Goal: Obtain resource: Download file/media

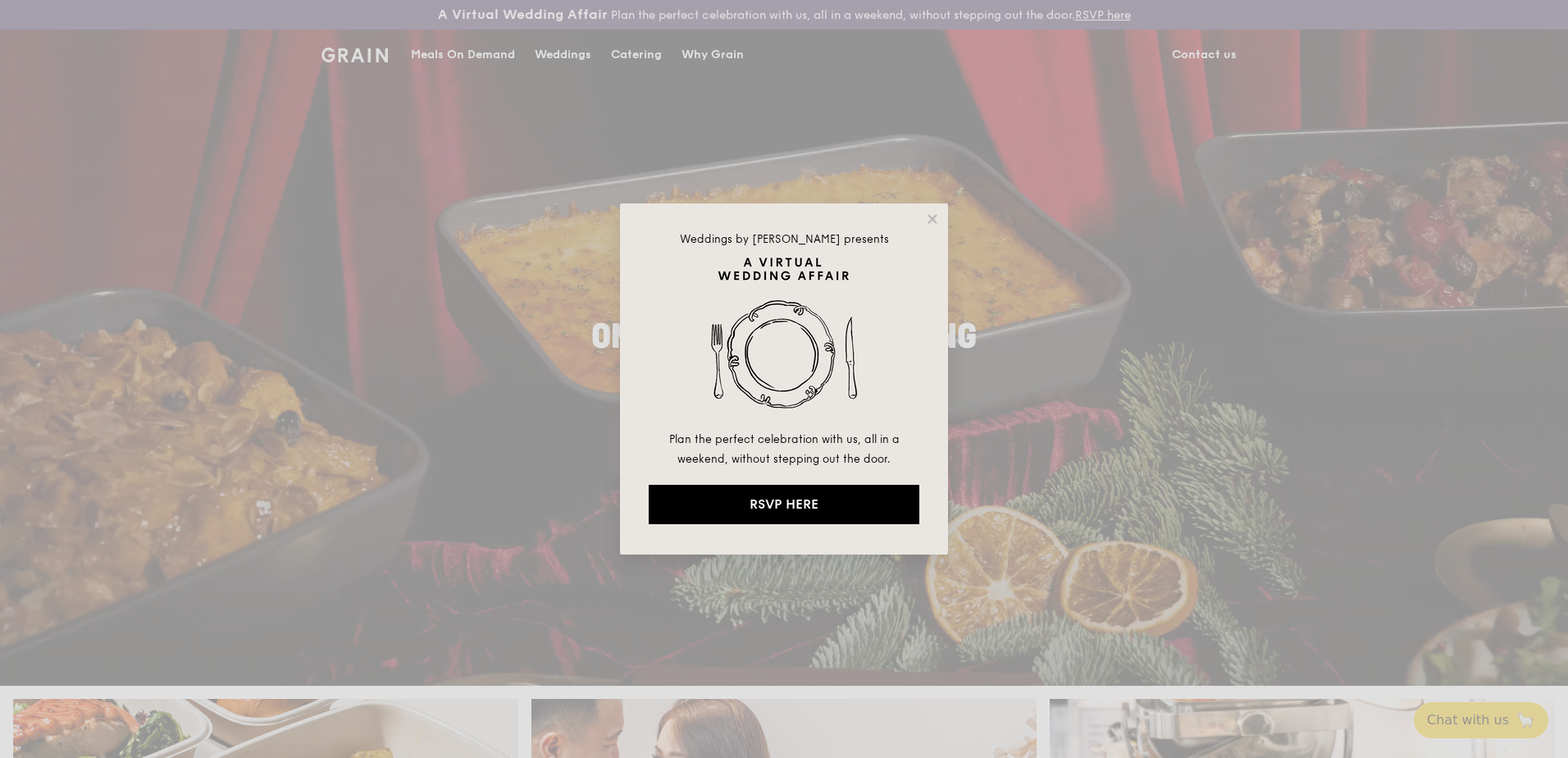
drag, startPoint x: 930, startPoint y: 220, endPoint x: 822, endPoint y: 168, distance: 119.9
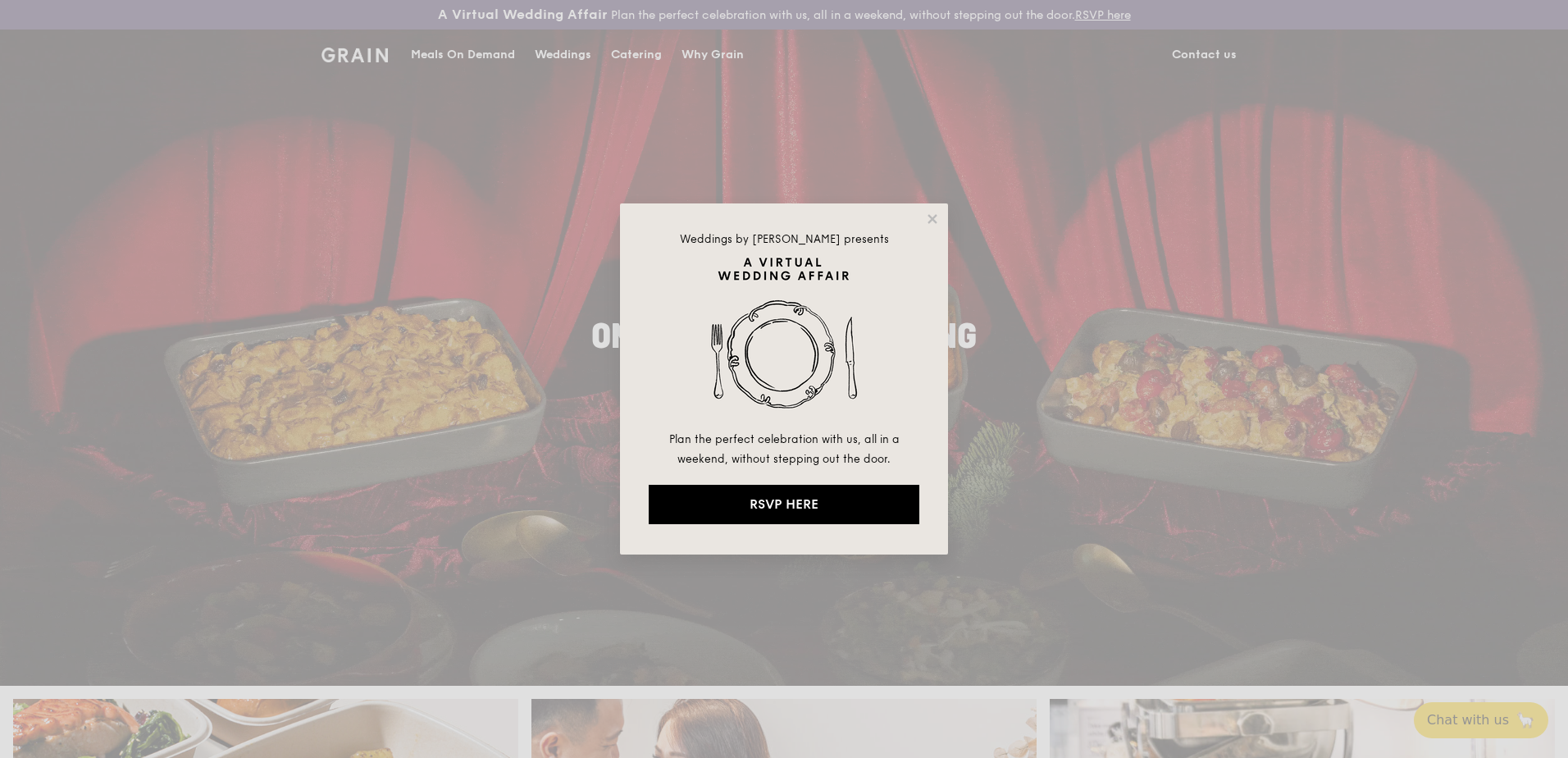
click at [930, 220] on icon at bounding box center [931, 218] width 9 height 9
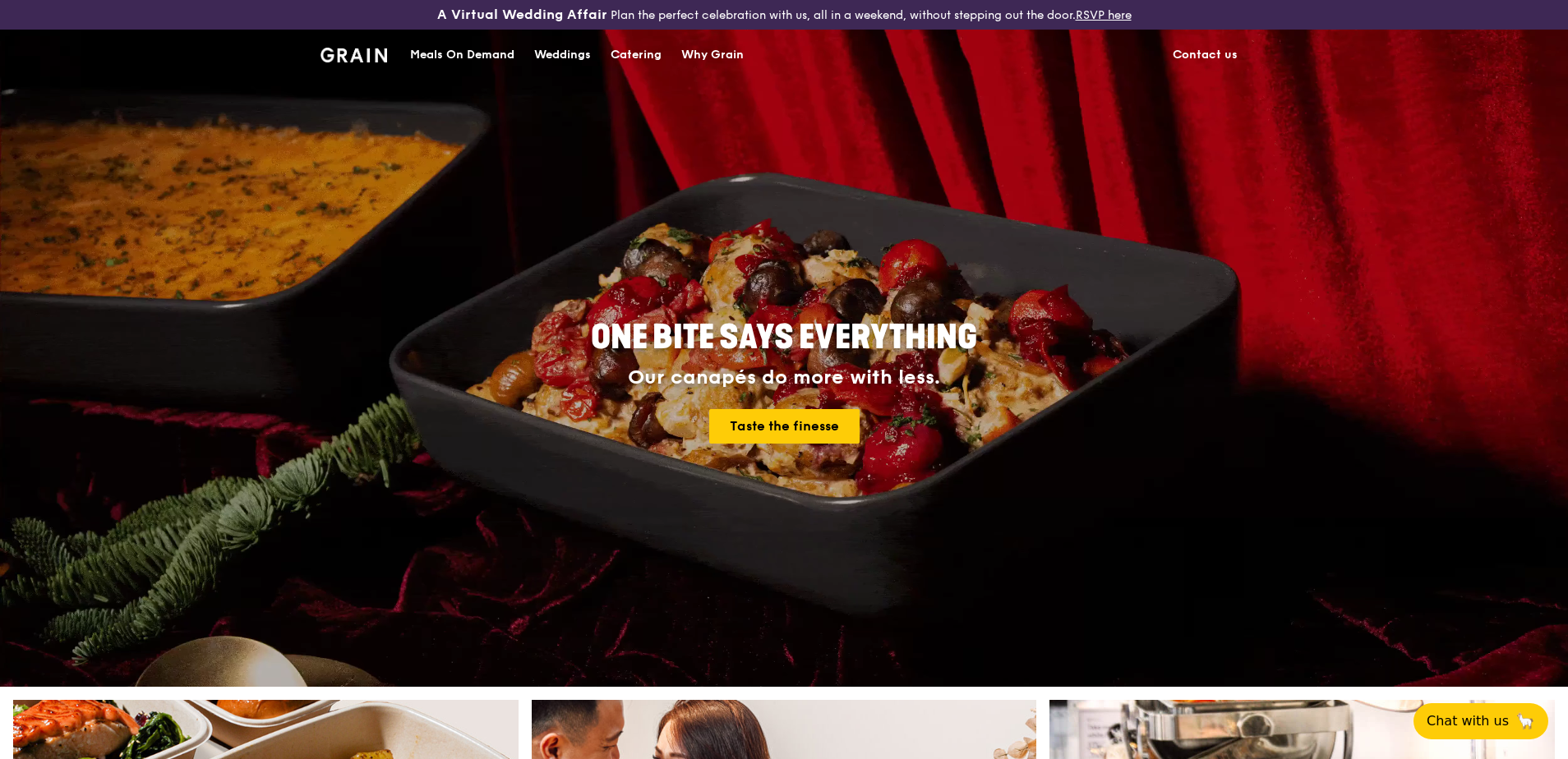
click at [652, 57] on div "Catering" at bounding box center [635, 56] width 51 height 50
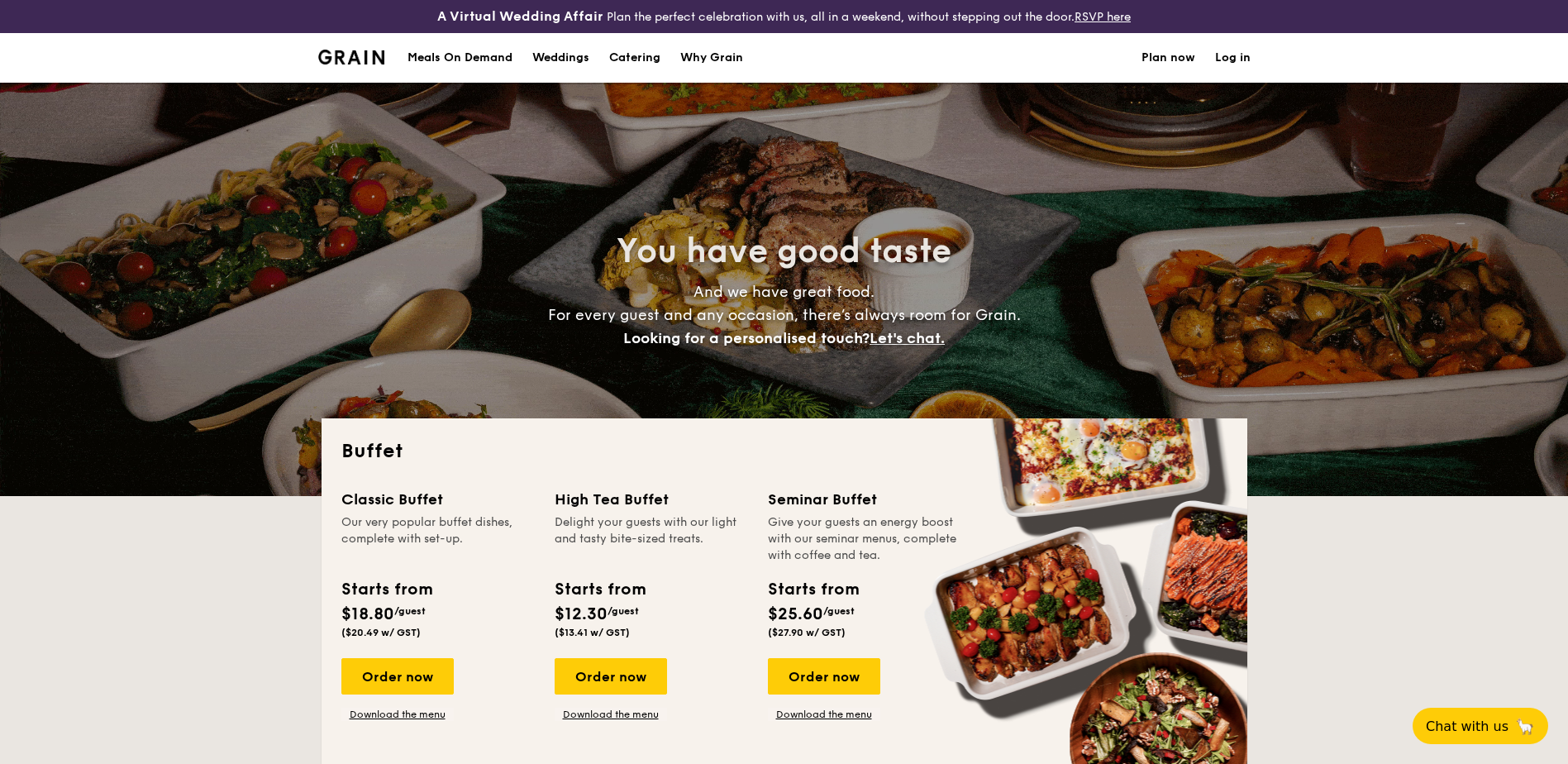
select select
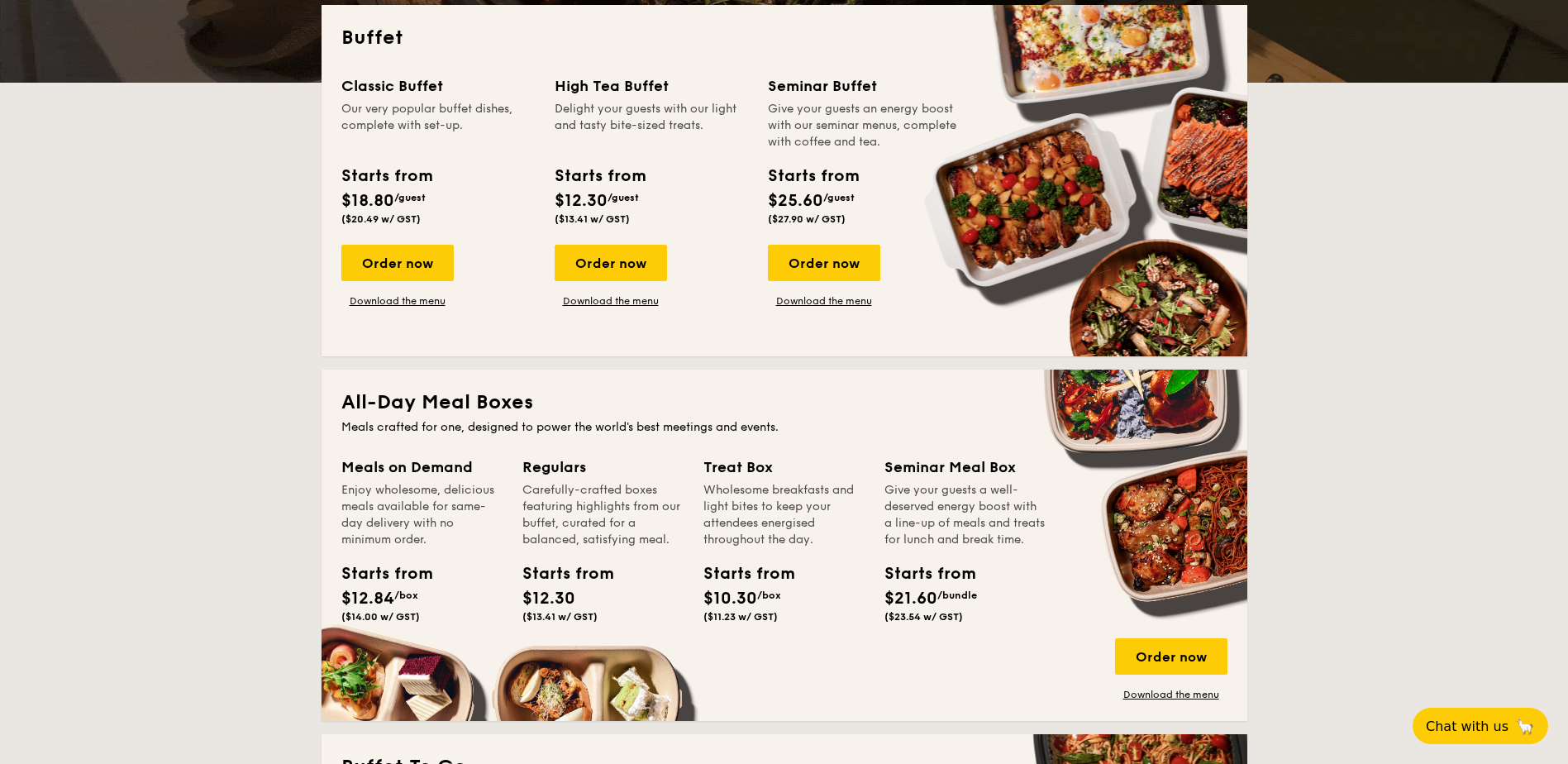
scroll to position [248, 0]
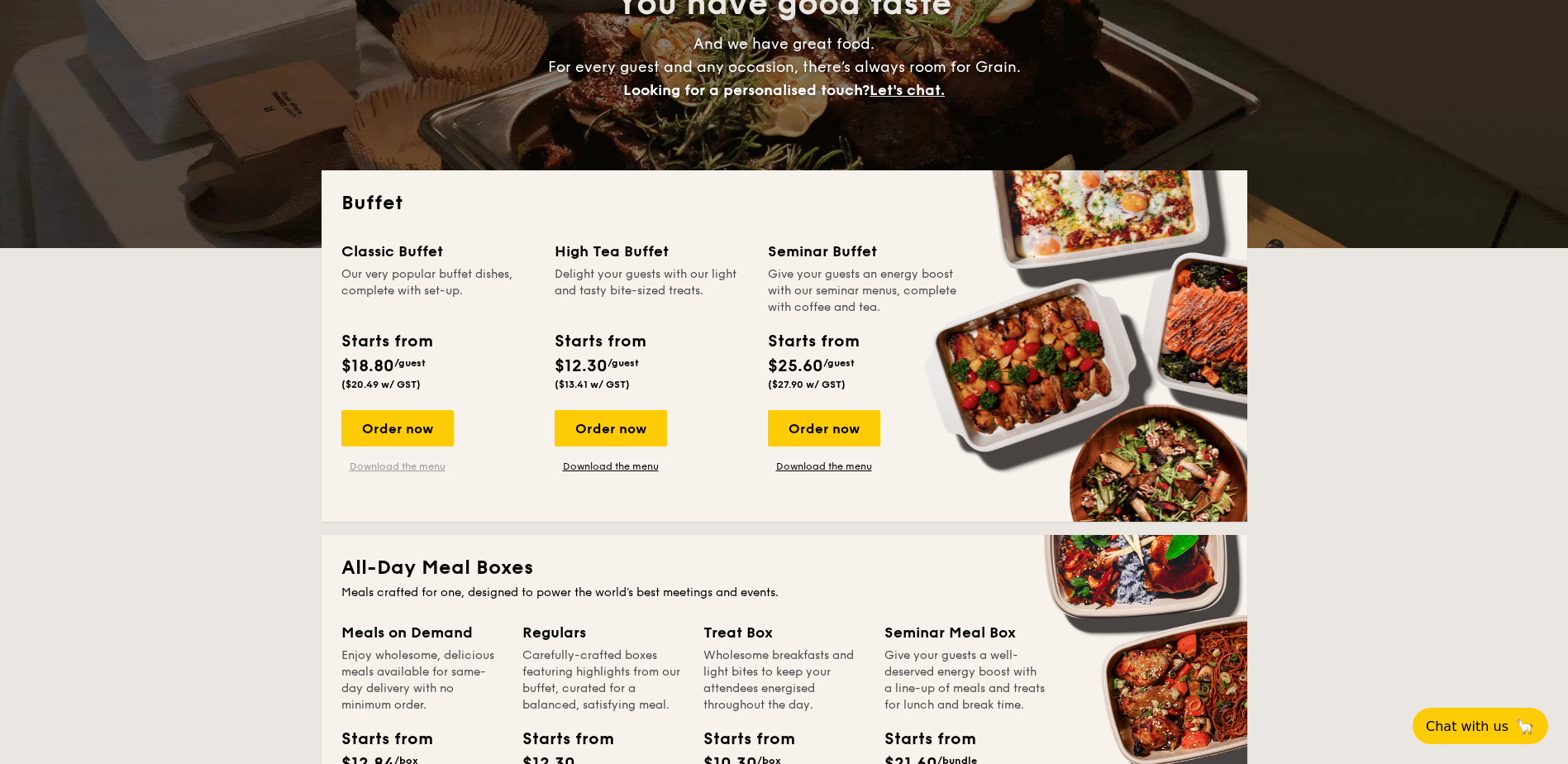
click at [399, 467] on link "Download the menu" at bounding box center [398, 466] width 112 height 13
